Goal: Task Accomplishment & Management: Use online tool/utility

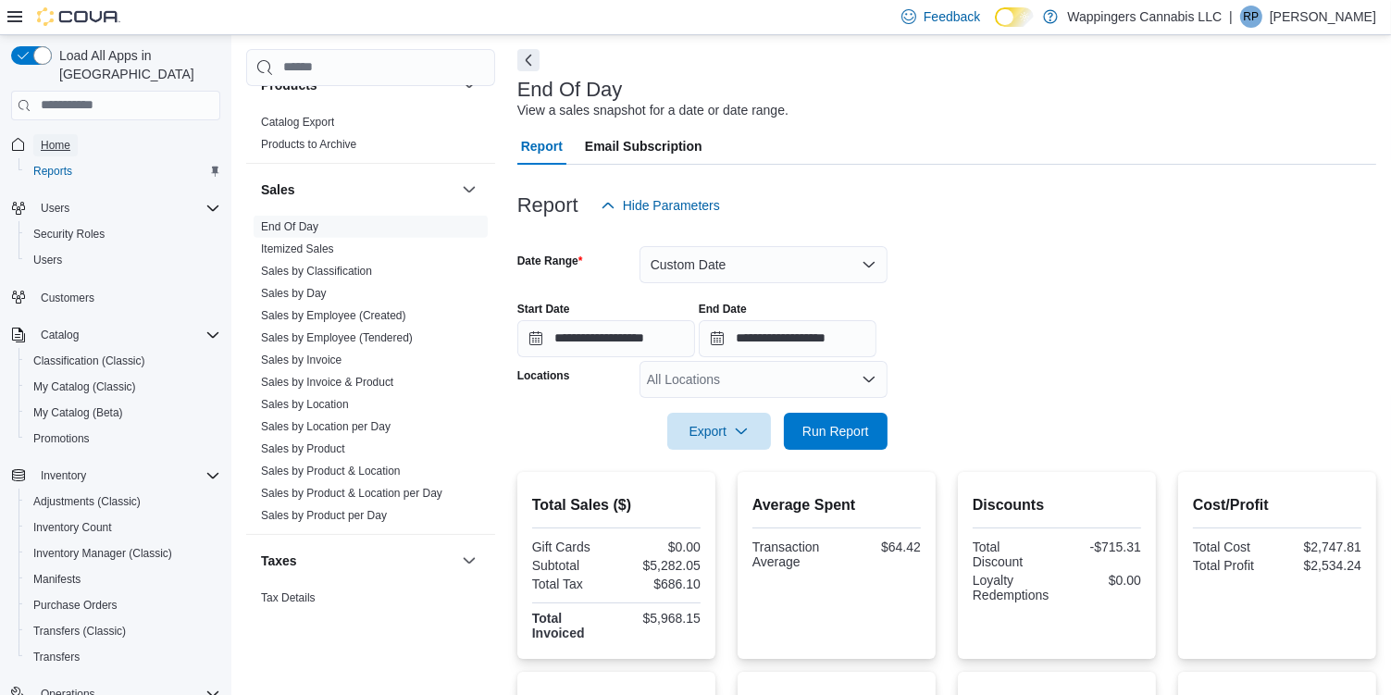
click at [63, 138] on span "Home" at bounding box center [56, 145] width 30 height 15
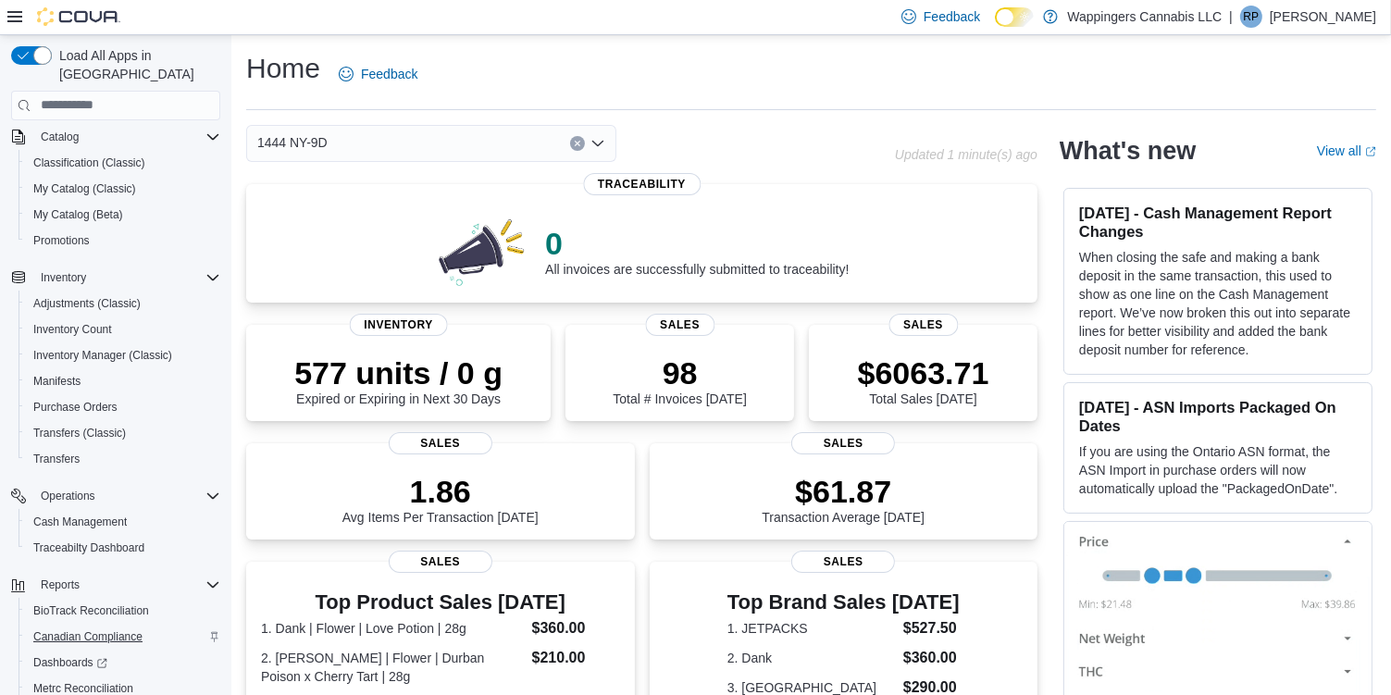
scroll to position [294, 0]
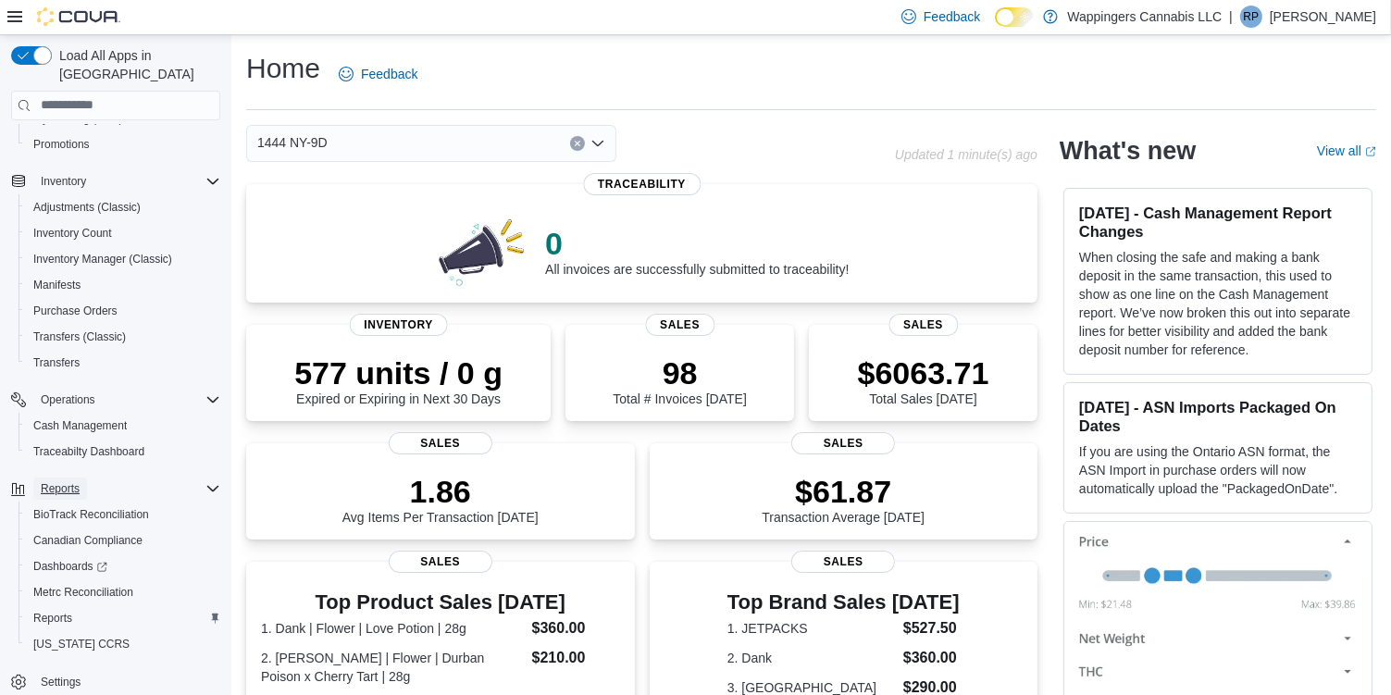
click at [65, 481] on span "Reports" at bounding box center [60, 488] width 39 height 15
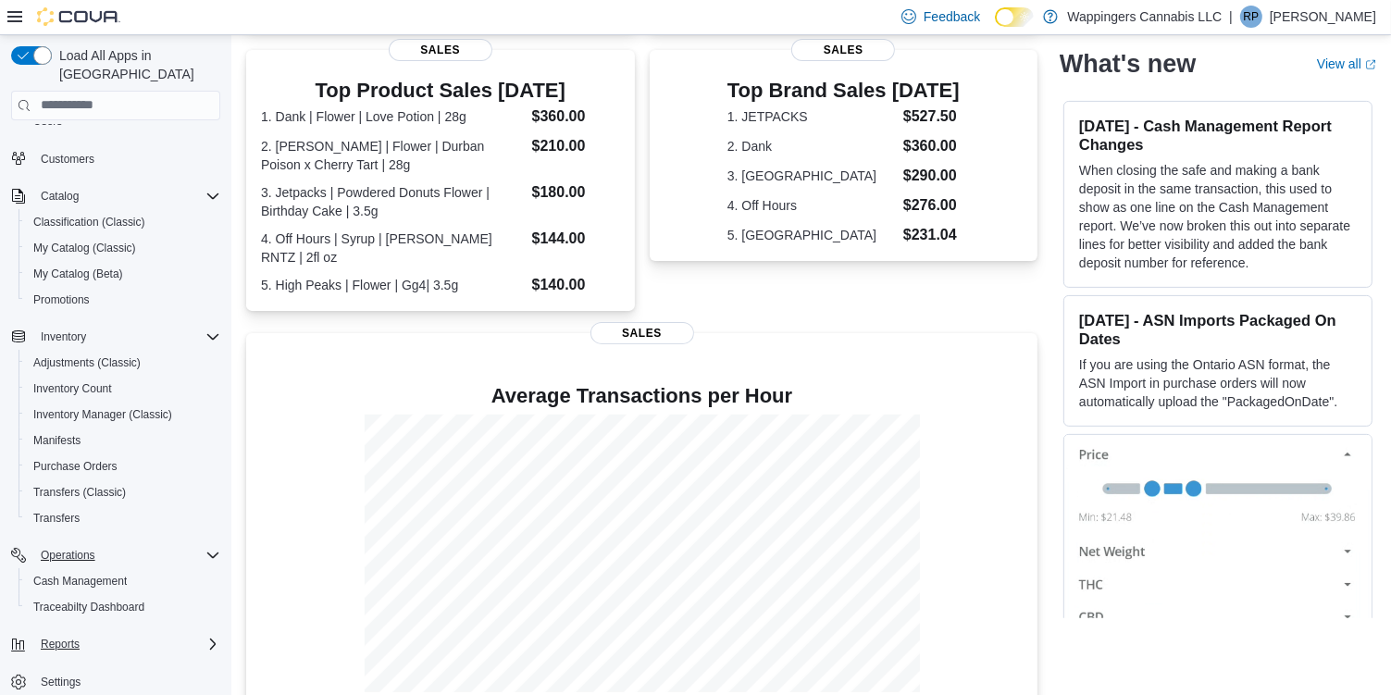
scroll to position [523, 0]
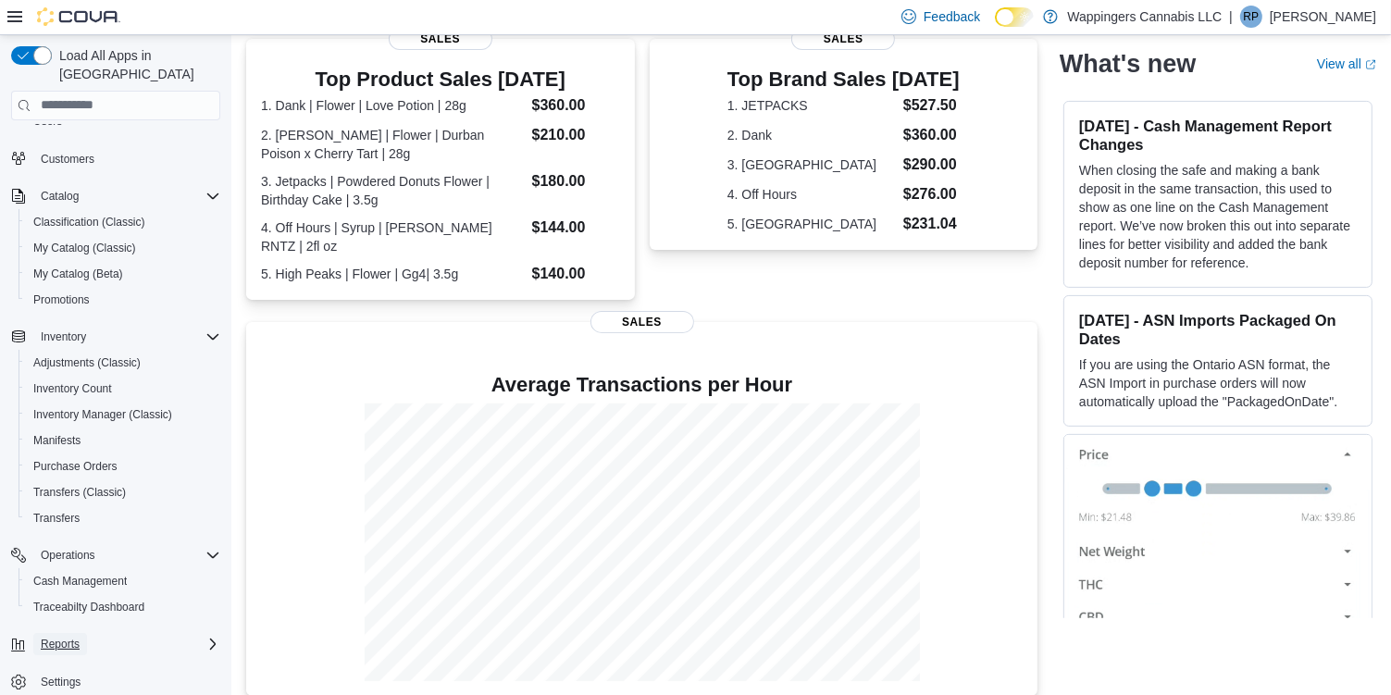
click at [64, 633] on span "Reports" at bounding box center [60, 644] width 39 height 22
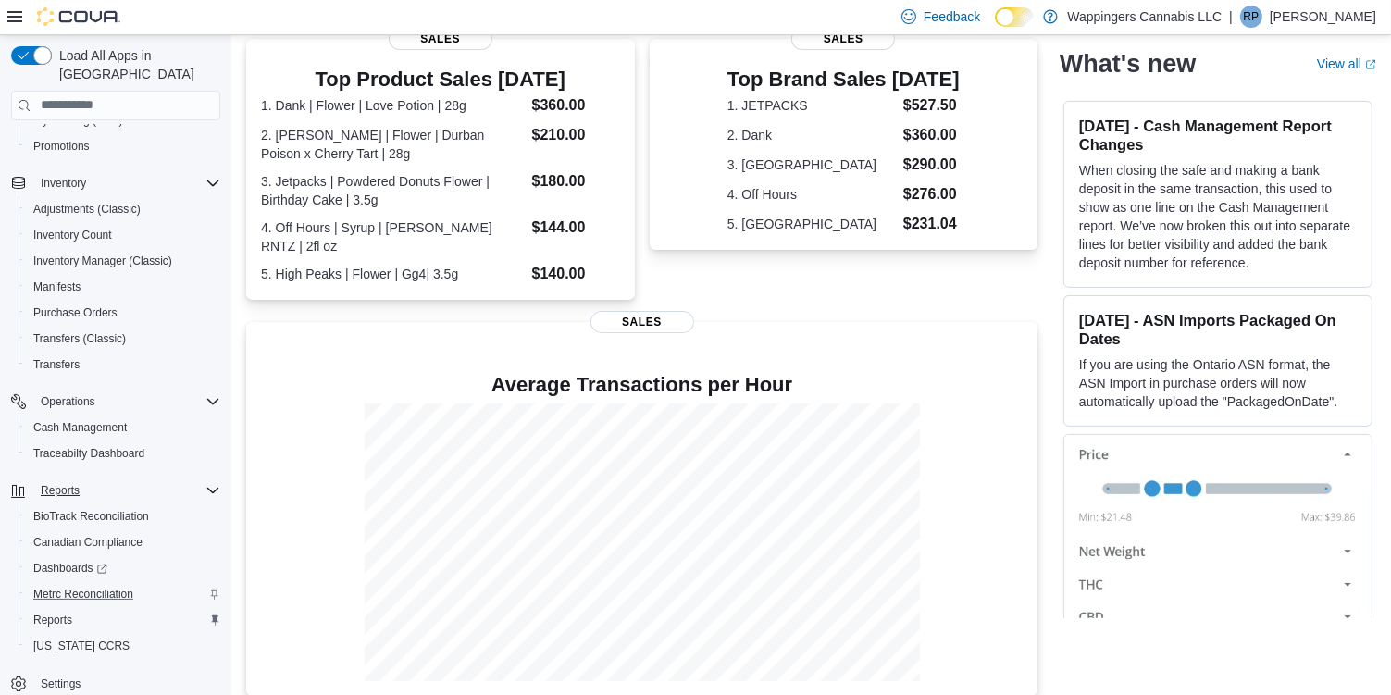
scroll to position [294, 0]
click at [69, 481] on span "Reports" at bounding box center [60, 488] width 39 height 15
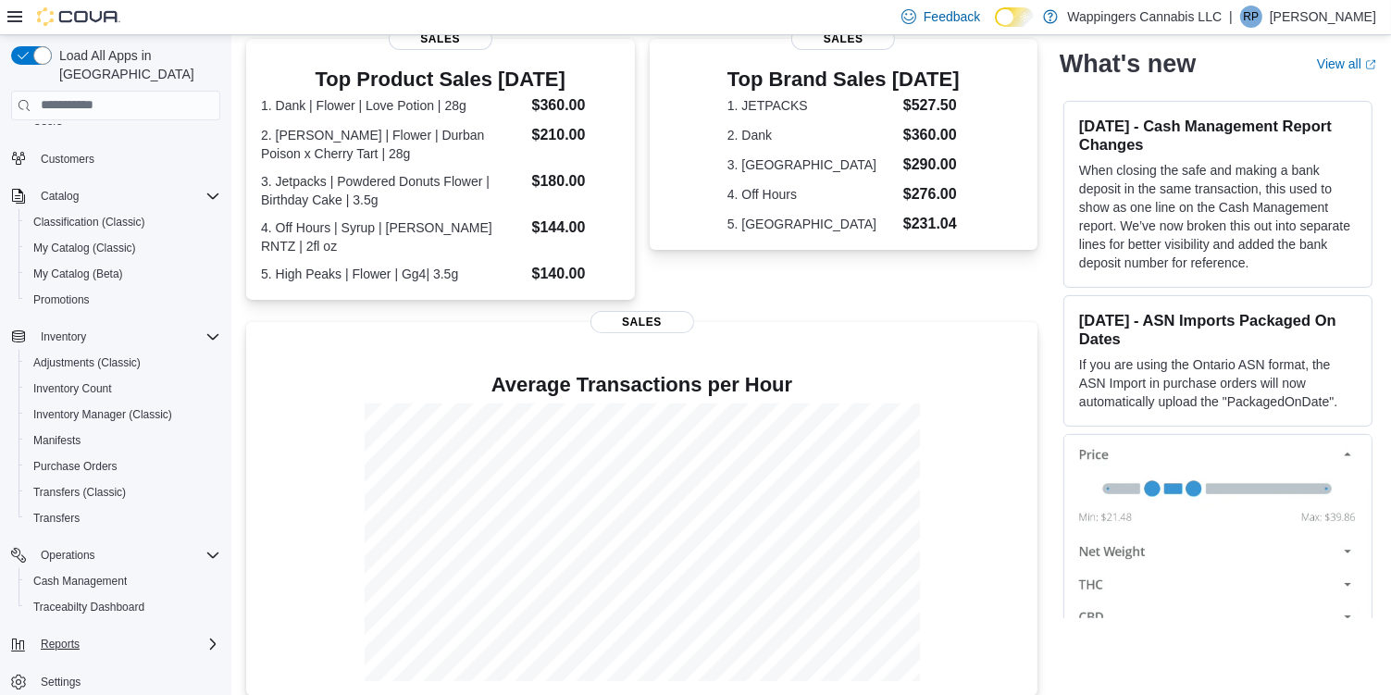
click at [209, 637] on icon "Complex example" at bounding box center [212, 644] width 15 height 15
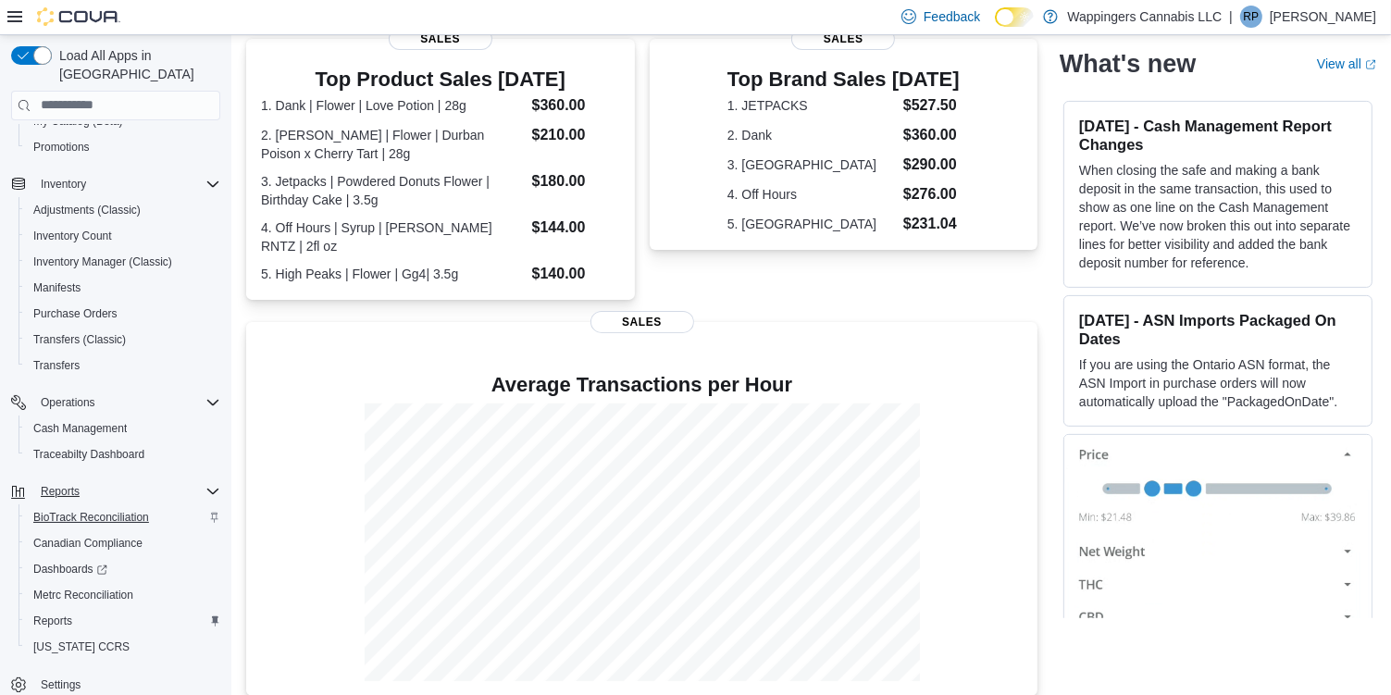
scroll to position [294, 0]
click at [66, 481] on span "Reports" at bounding box center [60, 488] width 39 height 15
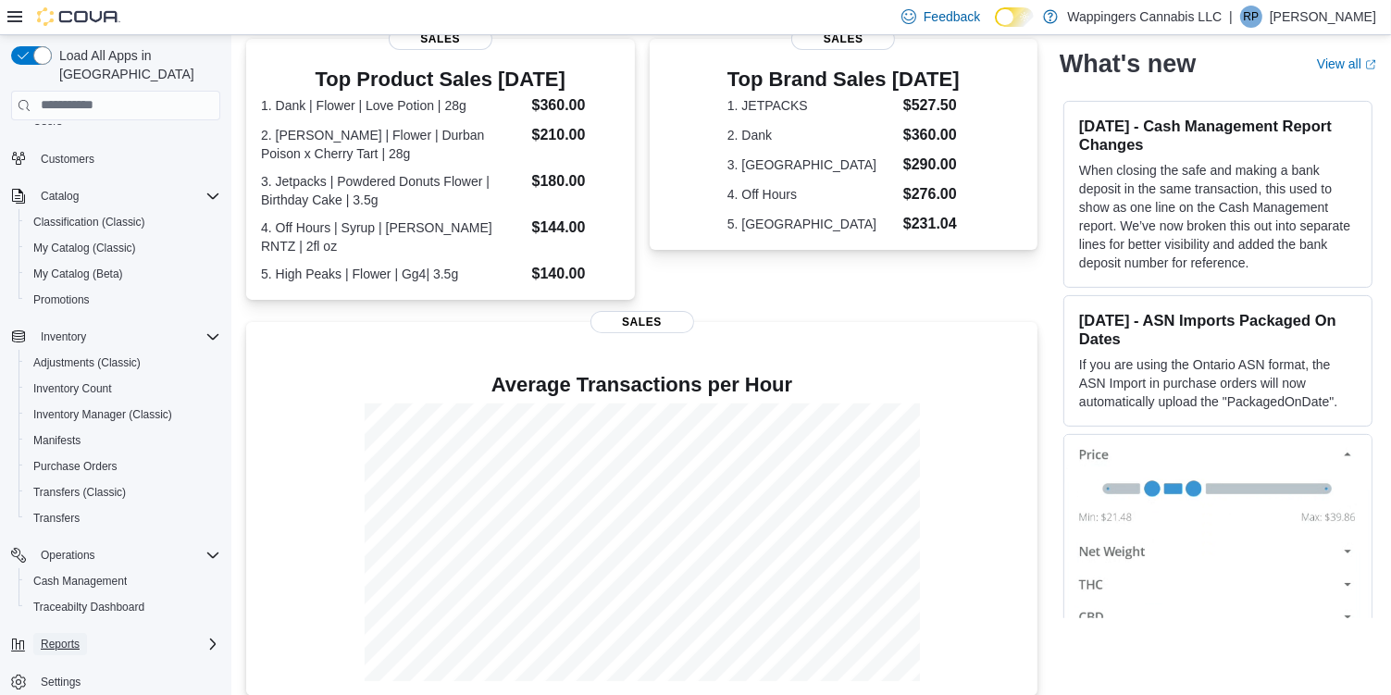
click at [70, 637] on span "Reports" at bounding box center [60, 644] width 39 height 15
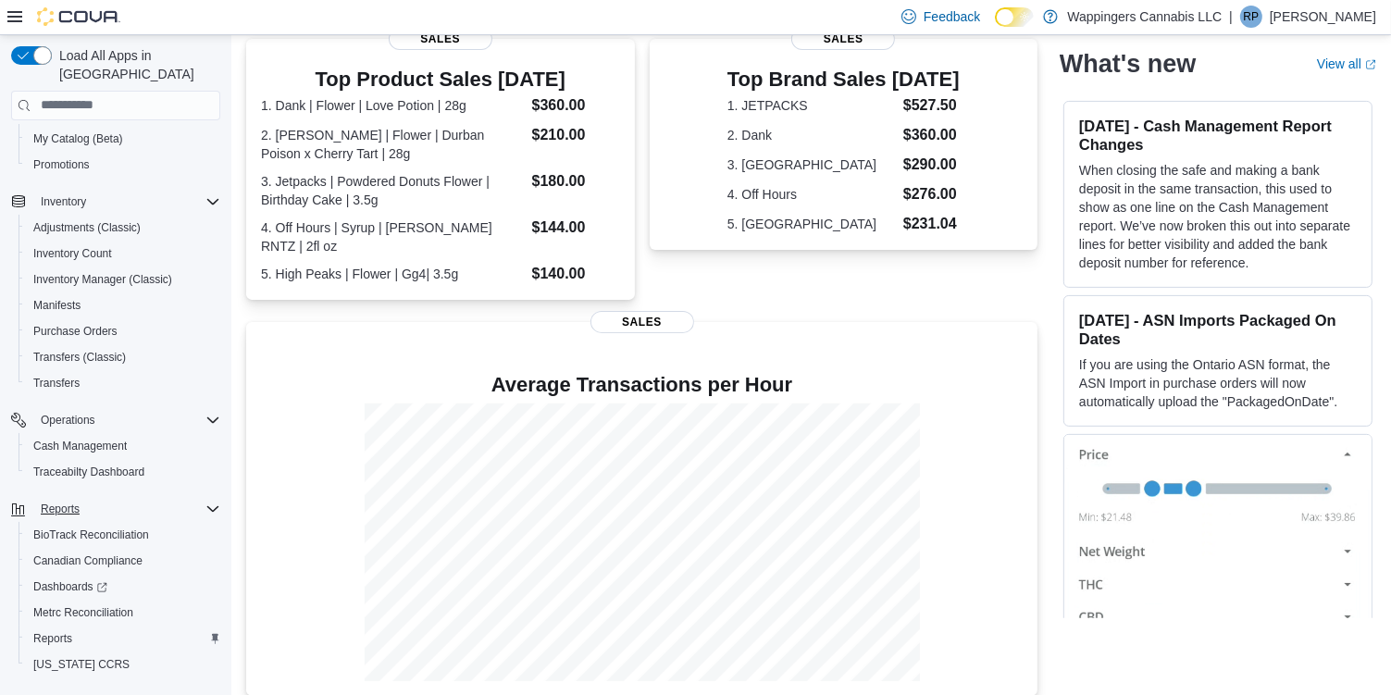
scroll to position [294, 0]
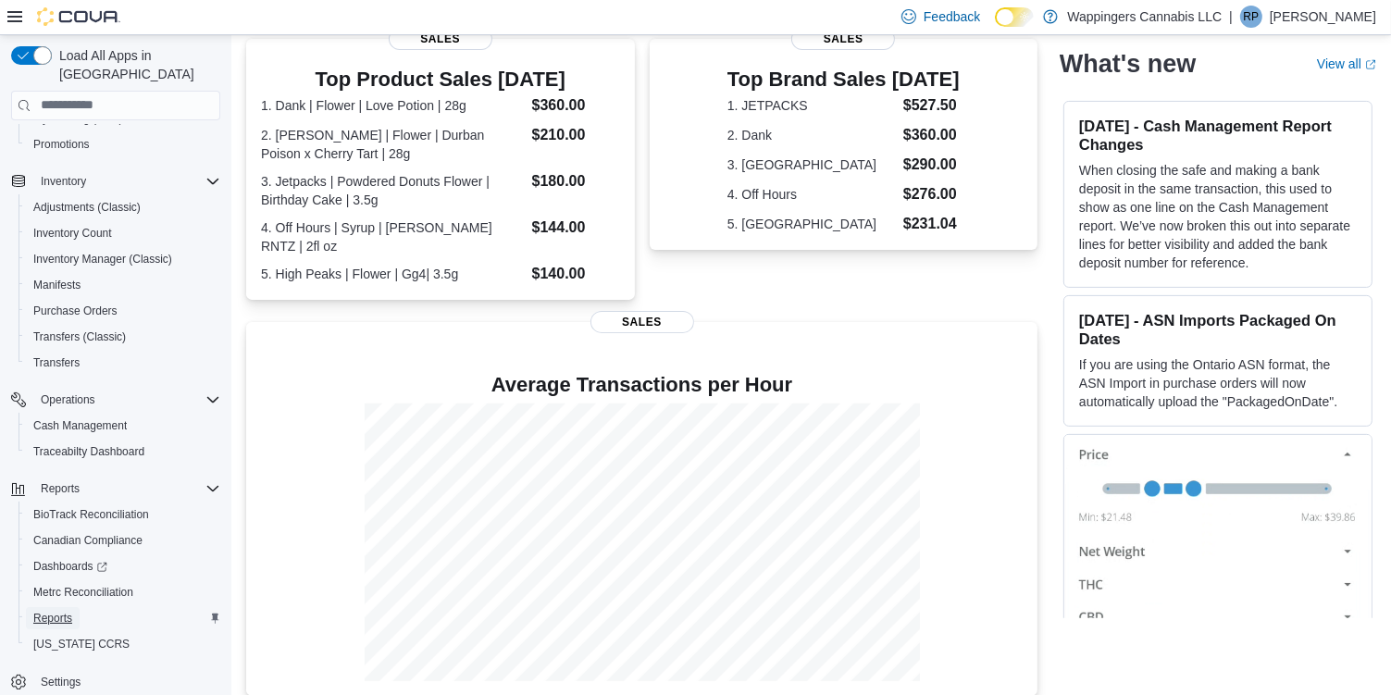
click at [60, 611] on span "Reports" at bounding box center [52, 618] width 39 height 15
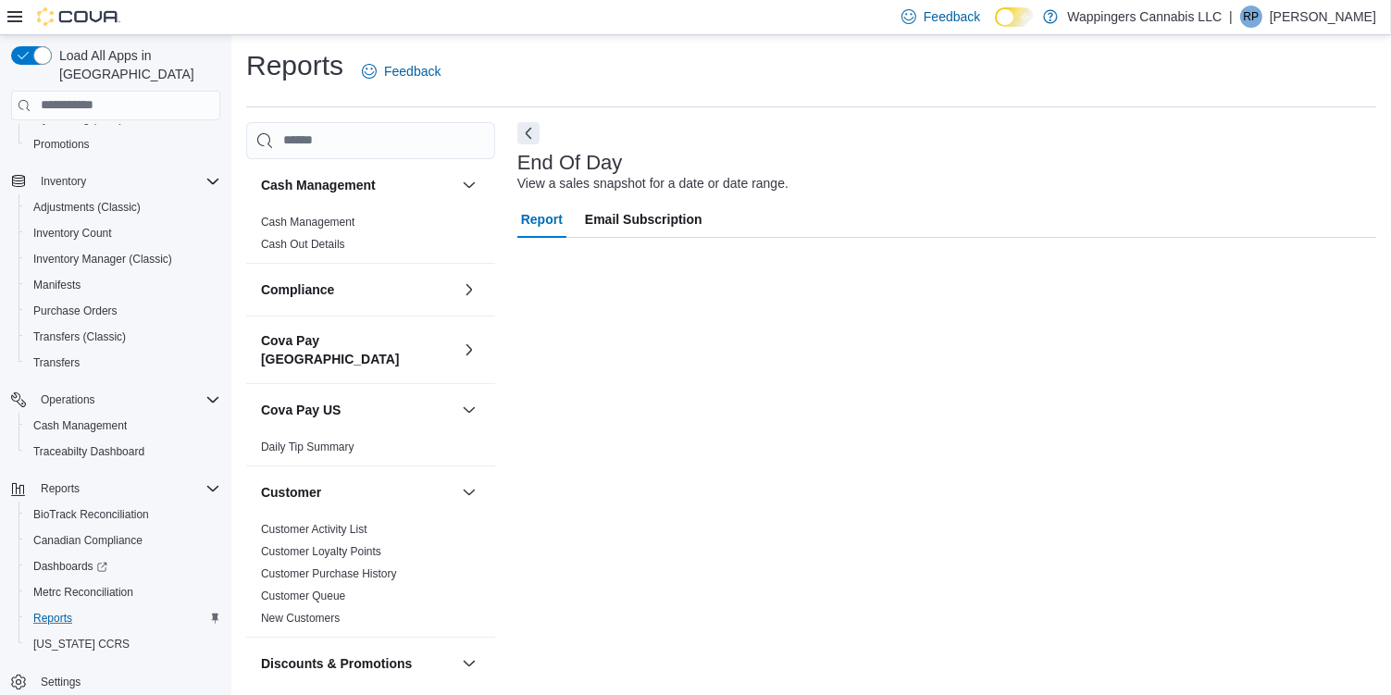
scroll to position [2, 0]
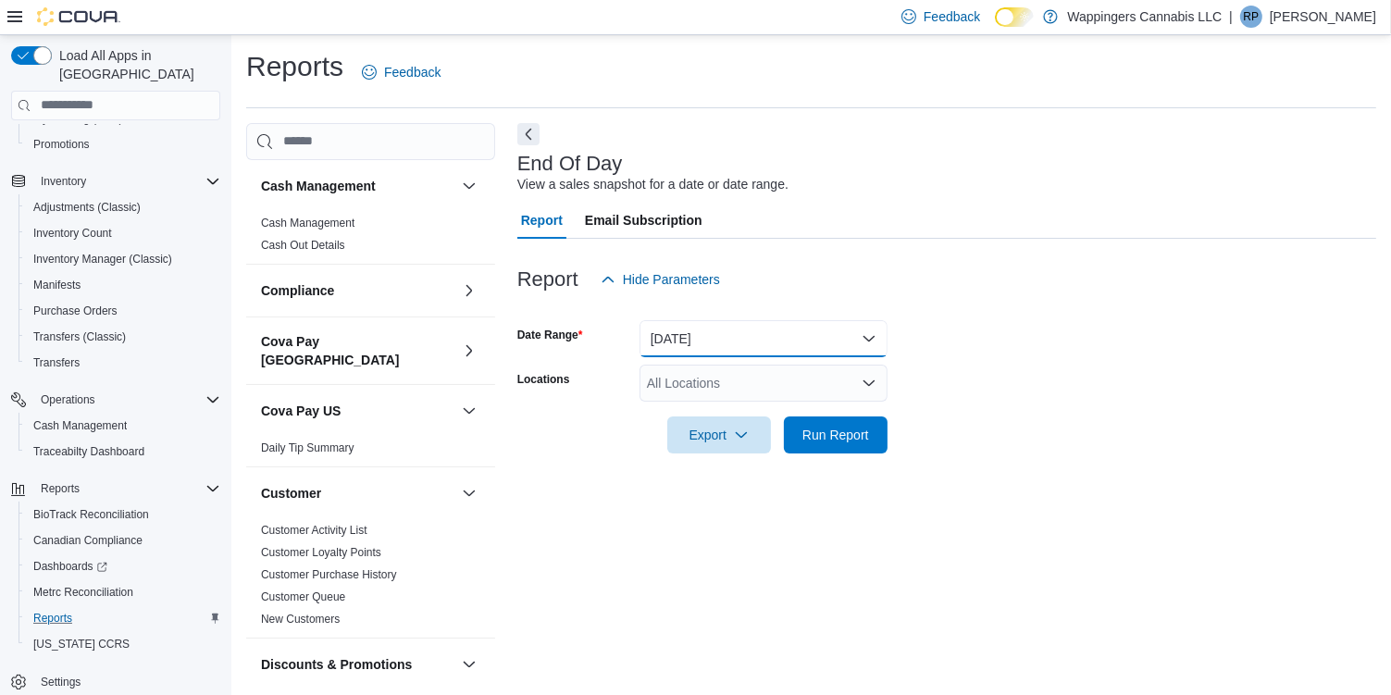
click at [871, 342] on button "[DATE]" at bounding box center [764, 338] width 248 height 37
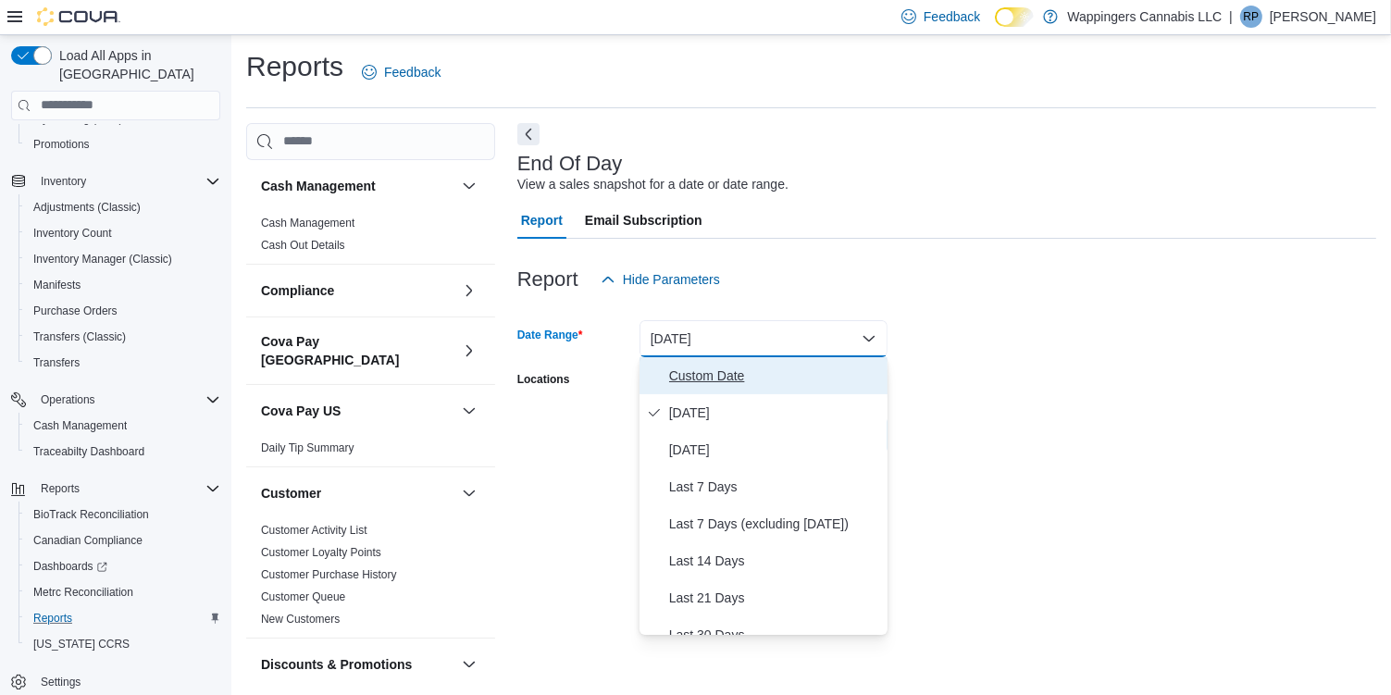
click at [752, 381] on span "Custom Date" at bounding box center [774, 376] width 211 height 22
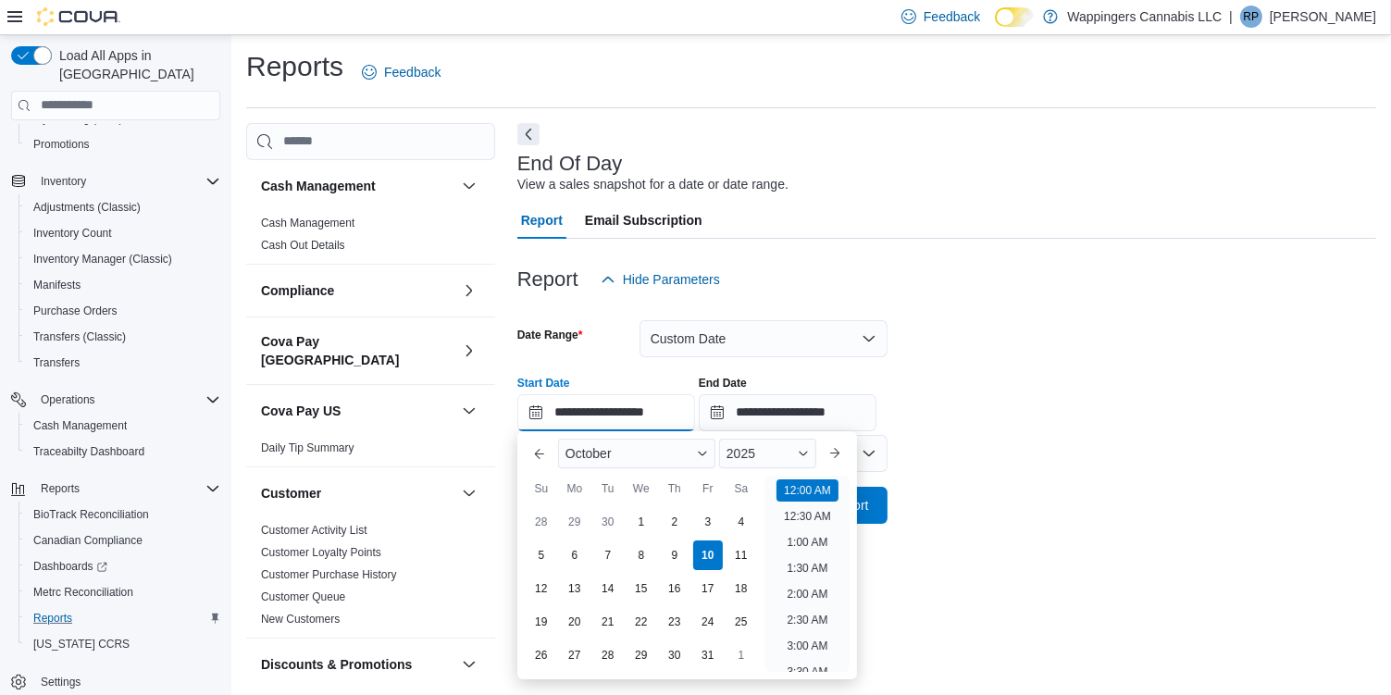
click at [537, 410] on input "**********" at bounding box center [606, 412] width 178 height 37
click at [709, 523] on div "3" at bounding box center [707, 521] width 32 height 32
type input "**********"
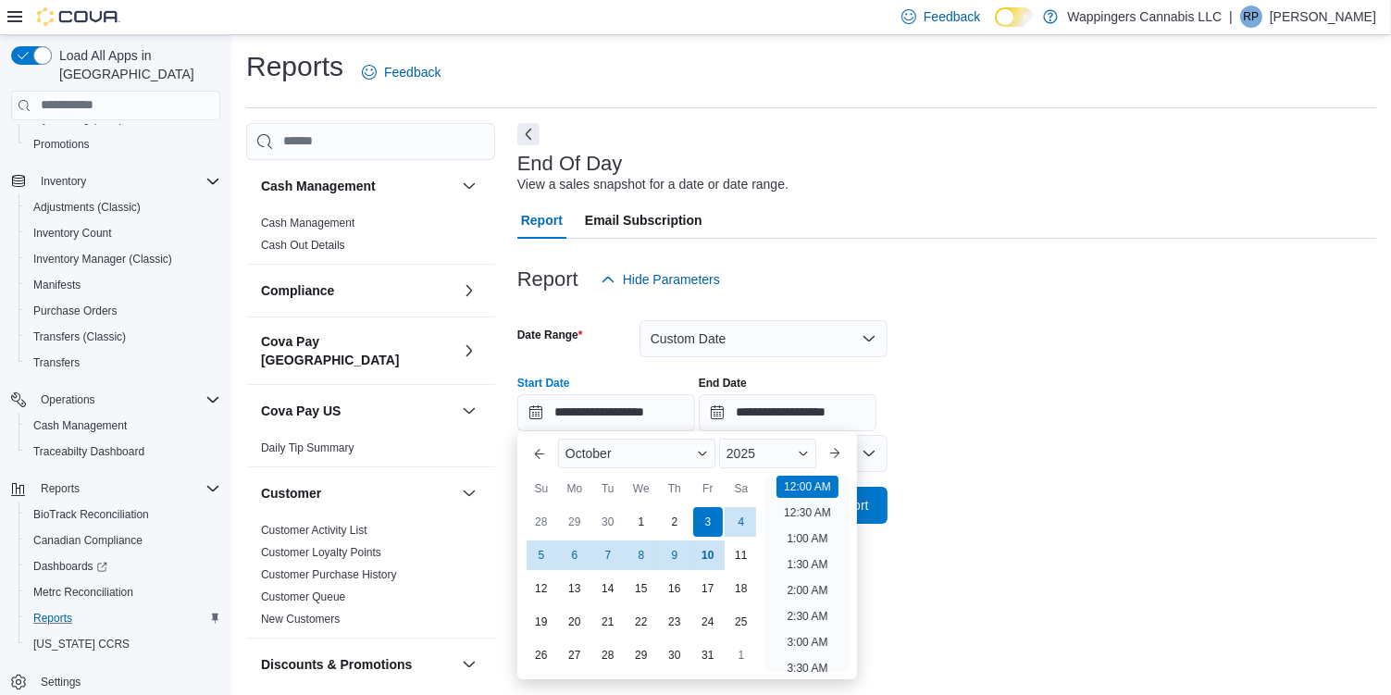
click at [1039, 404] on div "**********" at bounding box center [946, 396] width 859 height 70
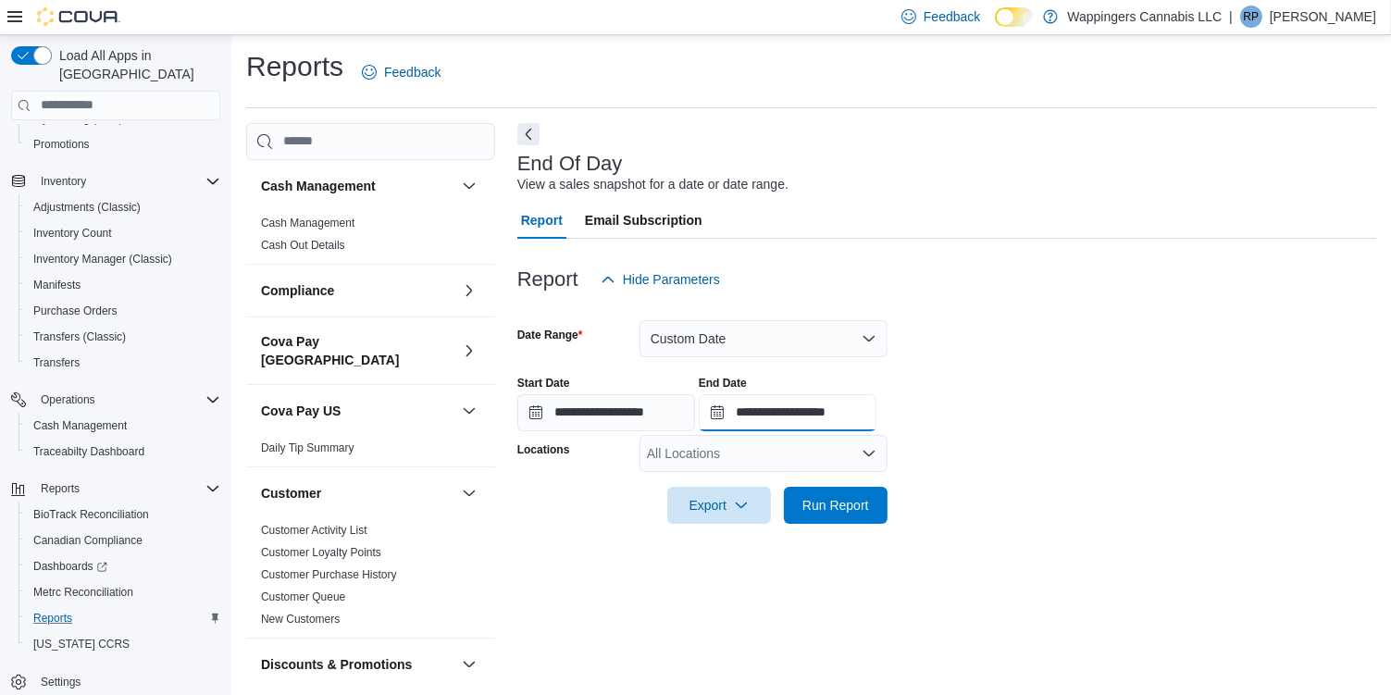
click at [733, 409] on input "**********" at bounding box center [788, 412] width 178 height 37
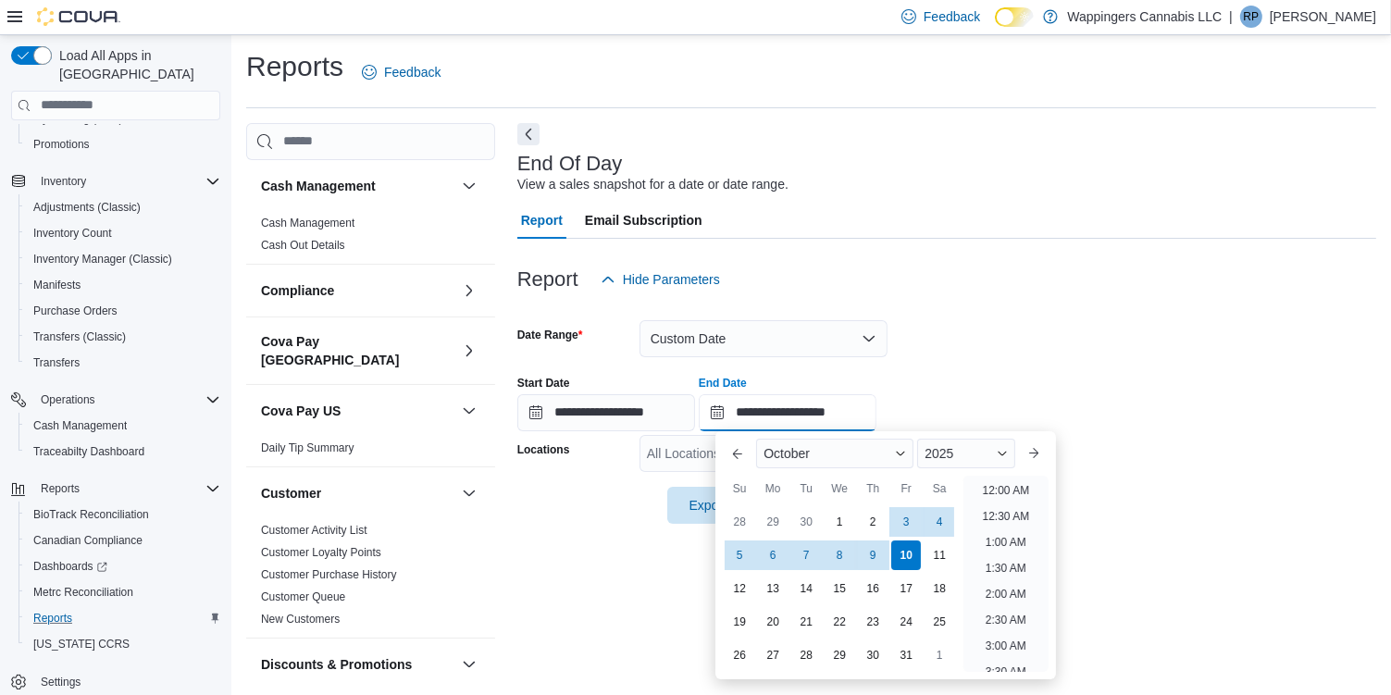
scroll to position [1051, 0]
drag, startPoint x: 908, startPoint y: 524, endPoint x: 926, endPoint y: 516, distance: 19.1
click at [909, 523] on div "3" at bounding box center [906, 522] width 30 height 30
type input "**********"
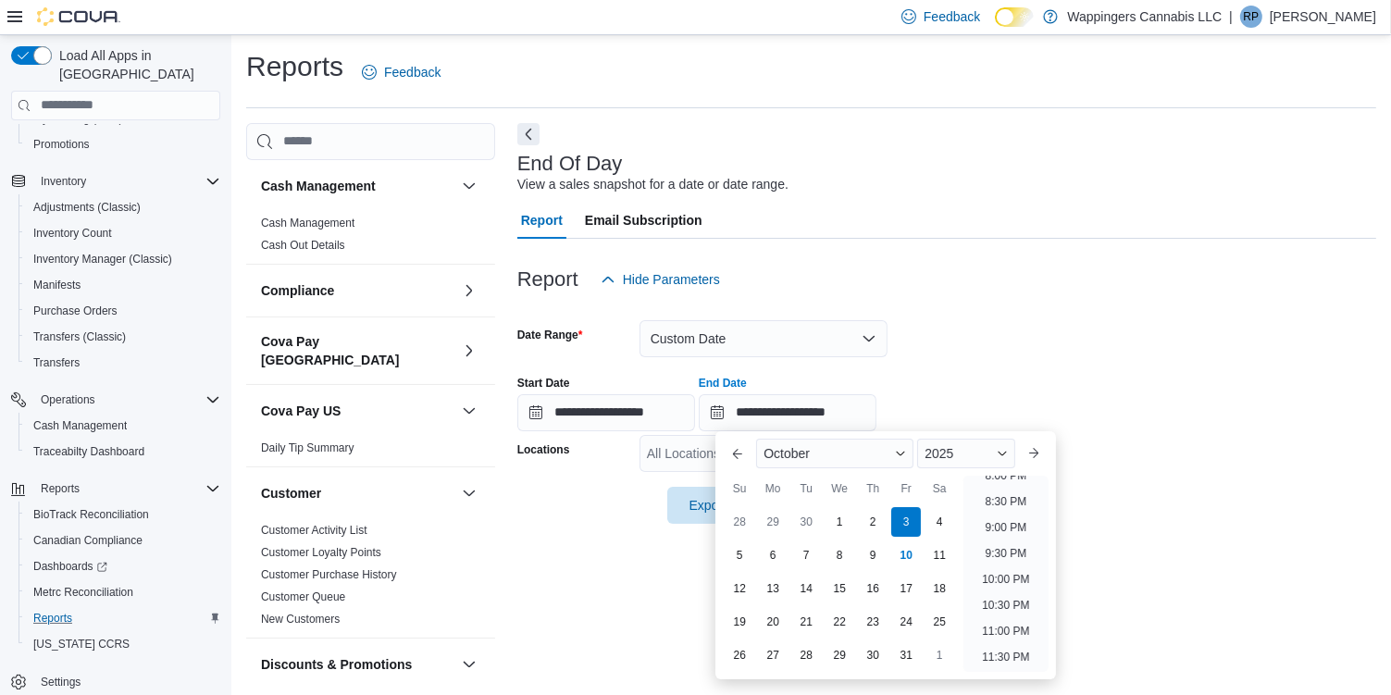
click at [1111, 358] on div at bounding box center [946, 359] width 859 height 4
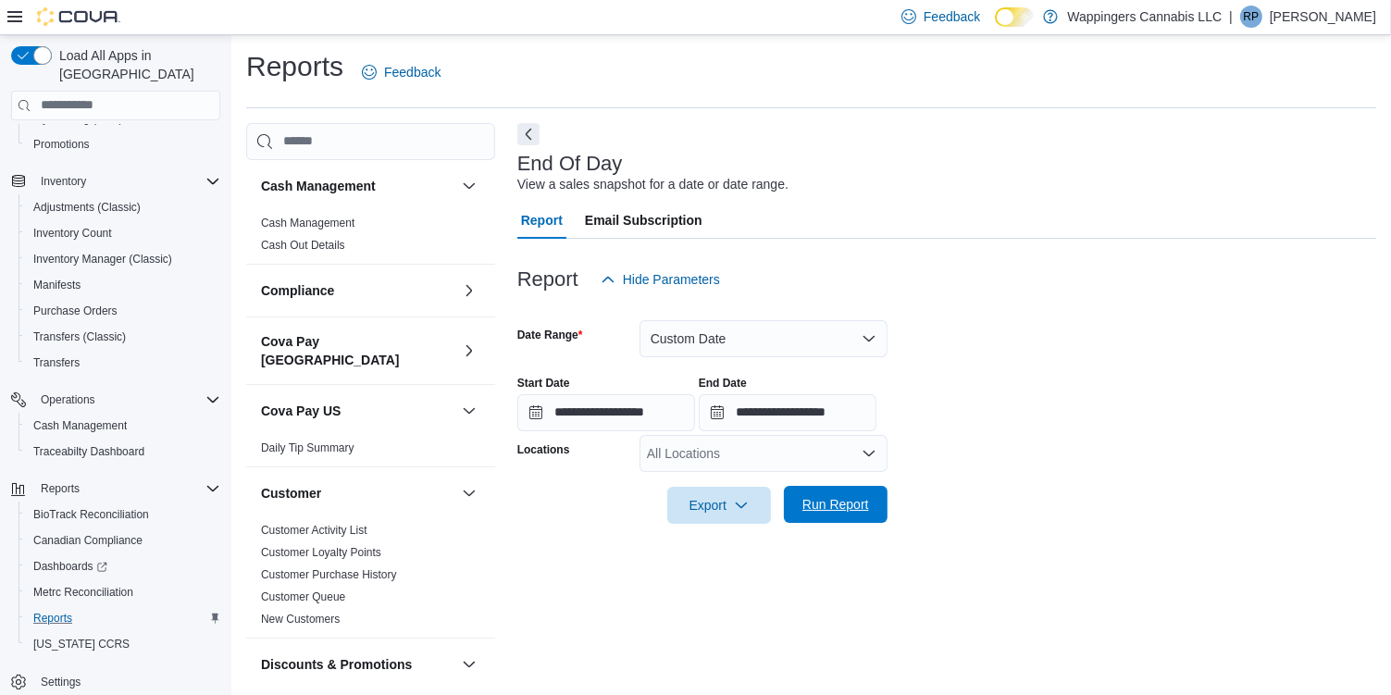
click at [850, 510] on span "Run Report" at bounding box center [835, 504] width 67 height 19
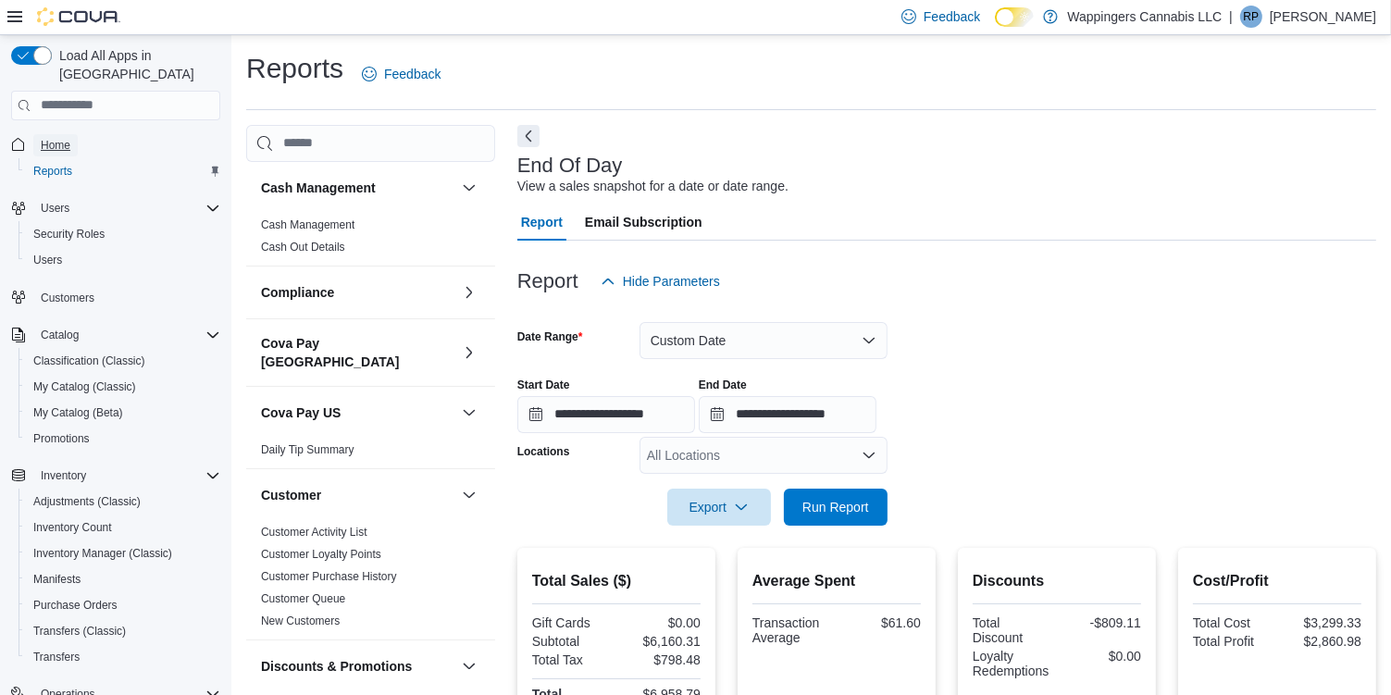
click at [59, 138] on span "Home" at bounding box center [56, 145] width 30 height 15
